Goal: Task Accomplishment & Management: Use online tool/utility

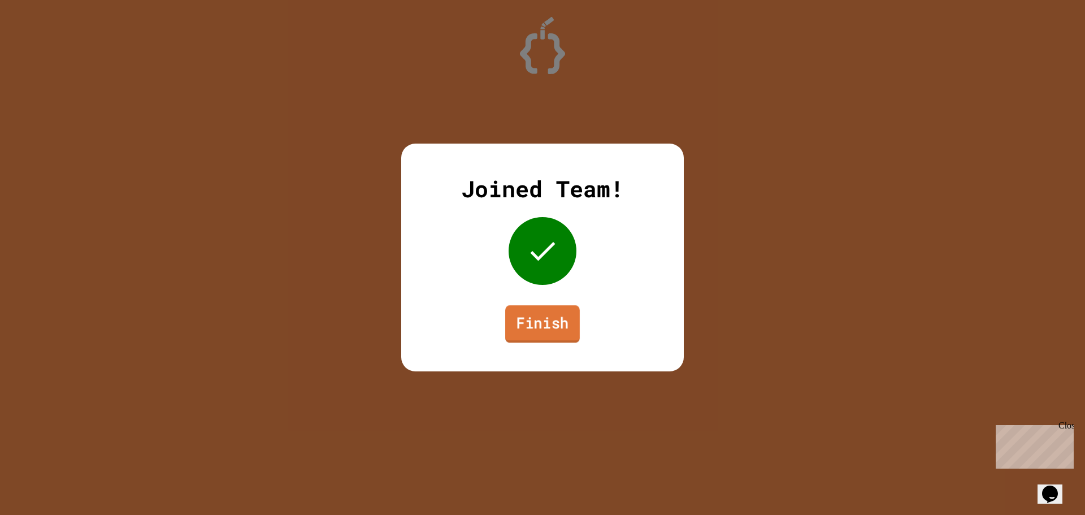
click at [558, 327] on link "Finish" at bounding box center [542, 323] width 75 height 37
